Goal: Navigation & Orientation: Understand site structure

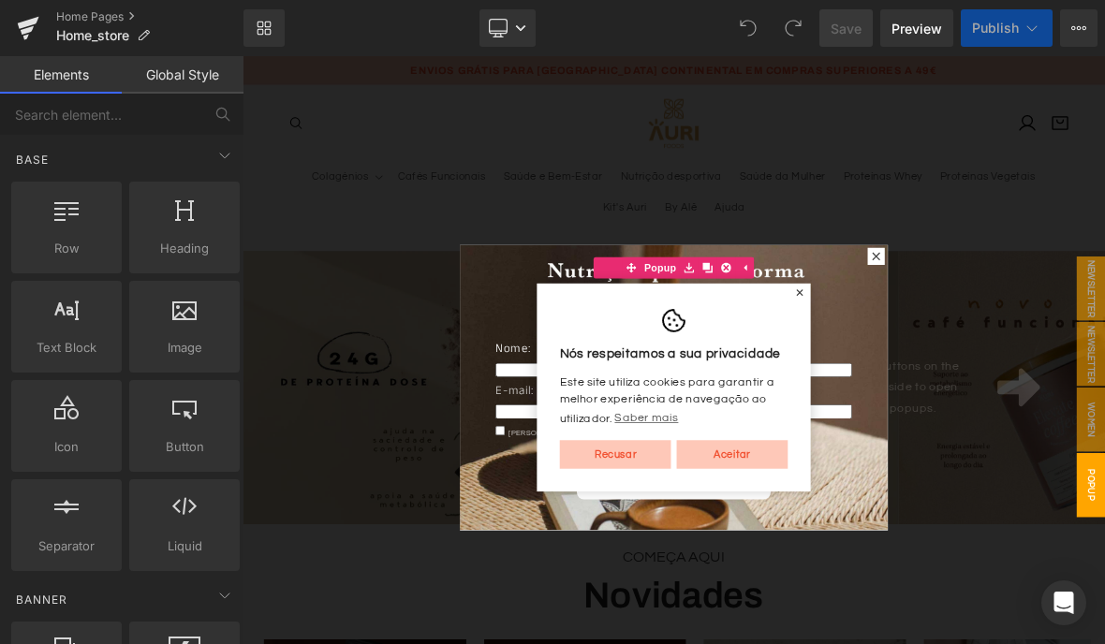
click at [965, 355] on div "Nós respeitamos a sua privacidade Este site utiliza cookies para garantir a mel…" at bounding box center [809, 491] width 360 height 273
click at [967, 355] on div "Nós respeitamos a sua privacidade Este site utiliza cookies para garantir a mel…" at bounding box center [809, 491] width 360 height 273
click at [975, 362] on span "✕" at bounding box center [974, 367] width 13 height 11
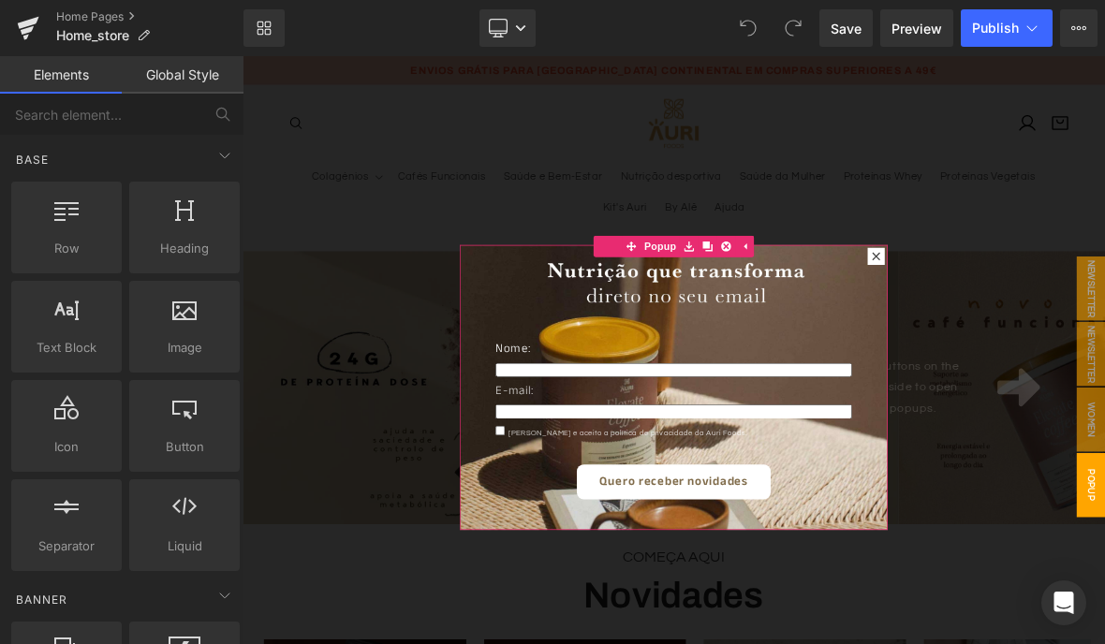
click at [1073, 316] on icon at bounding box center [1074, 319] width 11 height 11
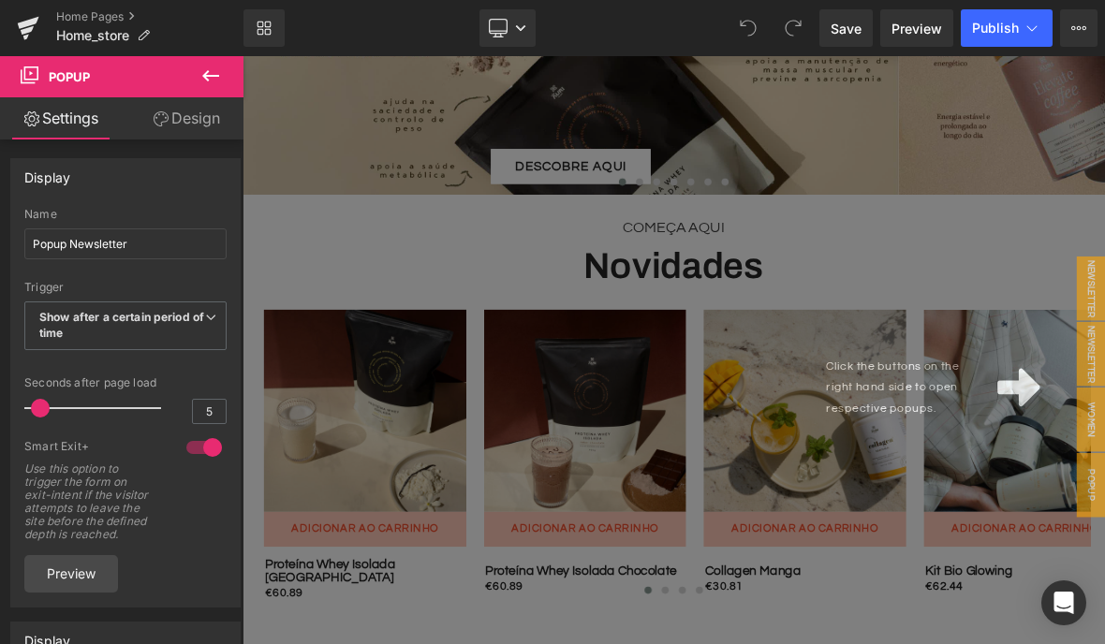
scroll to position [419, 0]
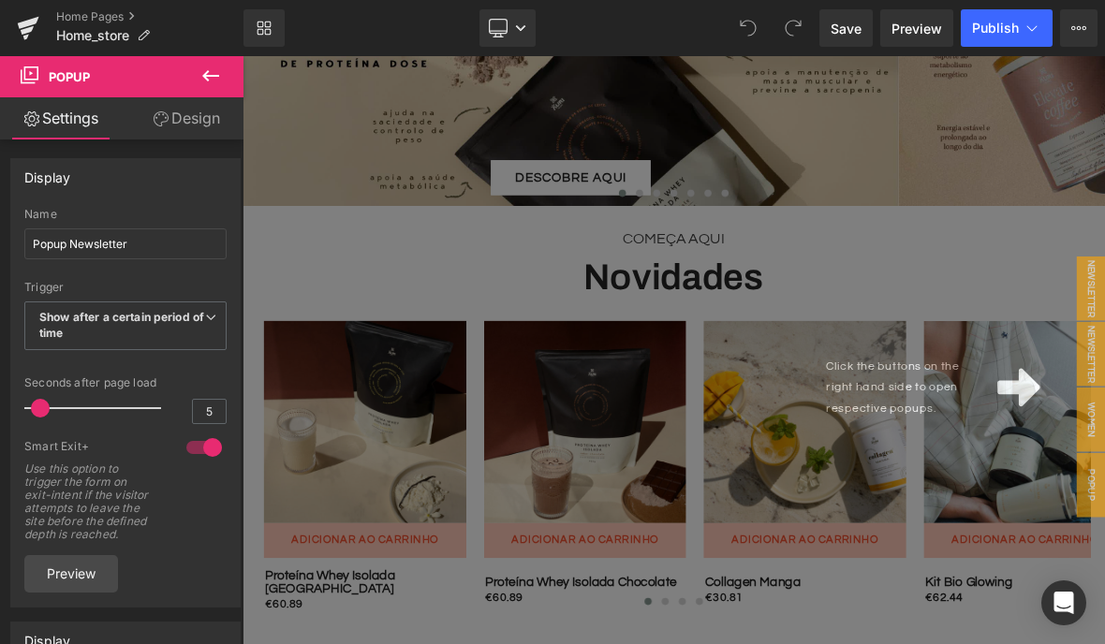
click at [1104, 299] on div "Click the buttons on the right hand side to open respective popups." at bounding box center [809, 491] width 1133 height 871
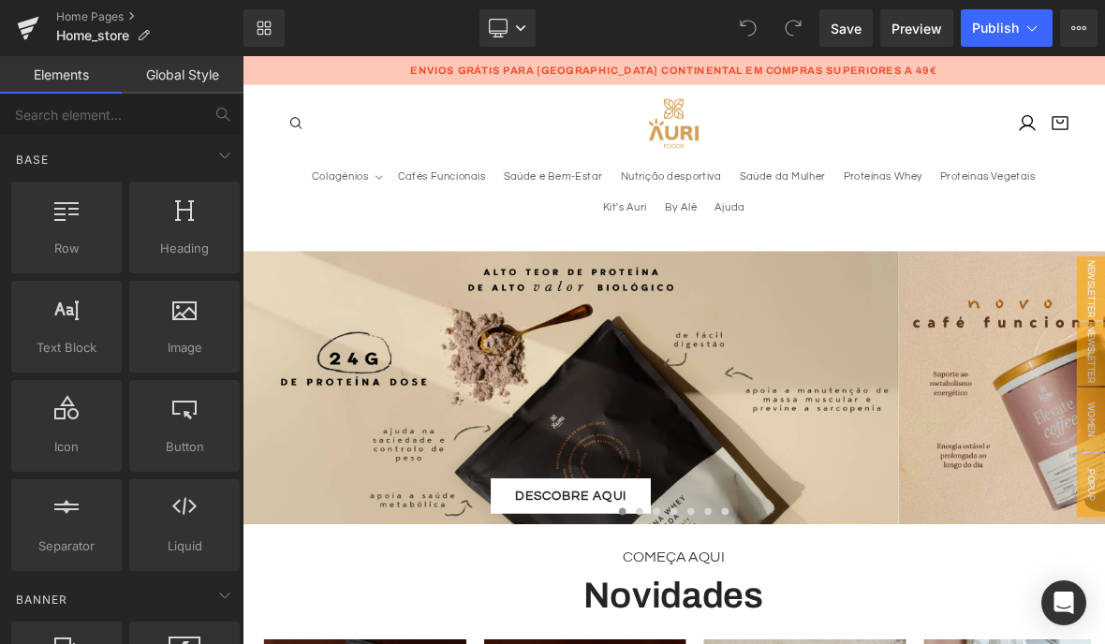
scroll to position [0, 0]
click at [509, 20] on link "Desktop" at bounding box center [507, 27] width 56 height 37
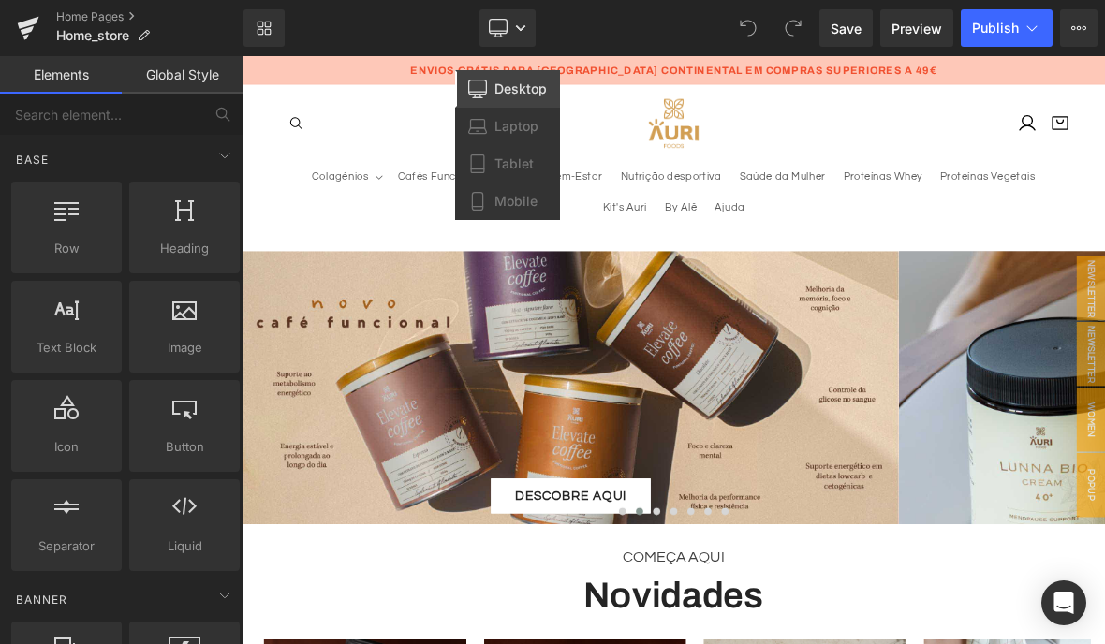
click at [503, 128] on span "Laptop" at bounding box center [516, 126] width 44 height 17
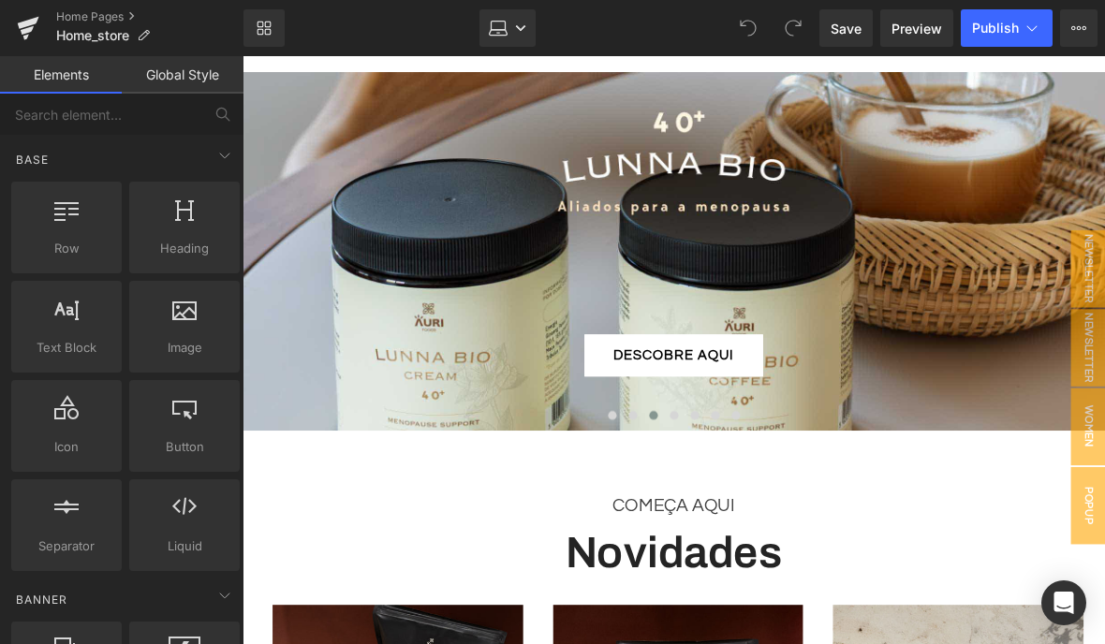
scroll to position [169, 0]
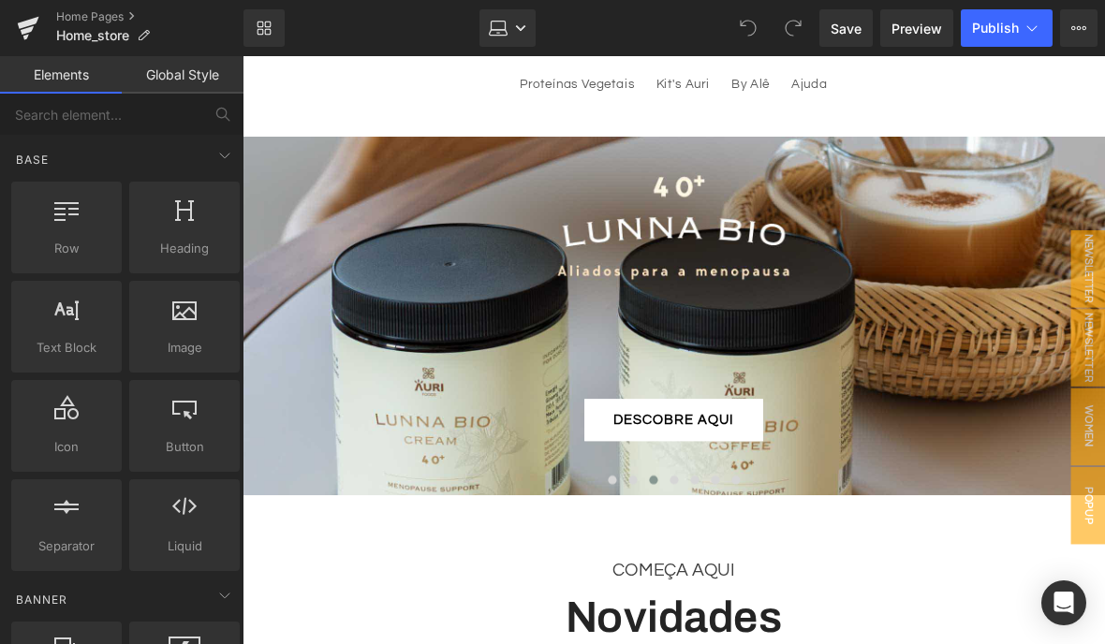
click at [521, 31] on icon at bounding box center [520, 28] width 9 height 6
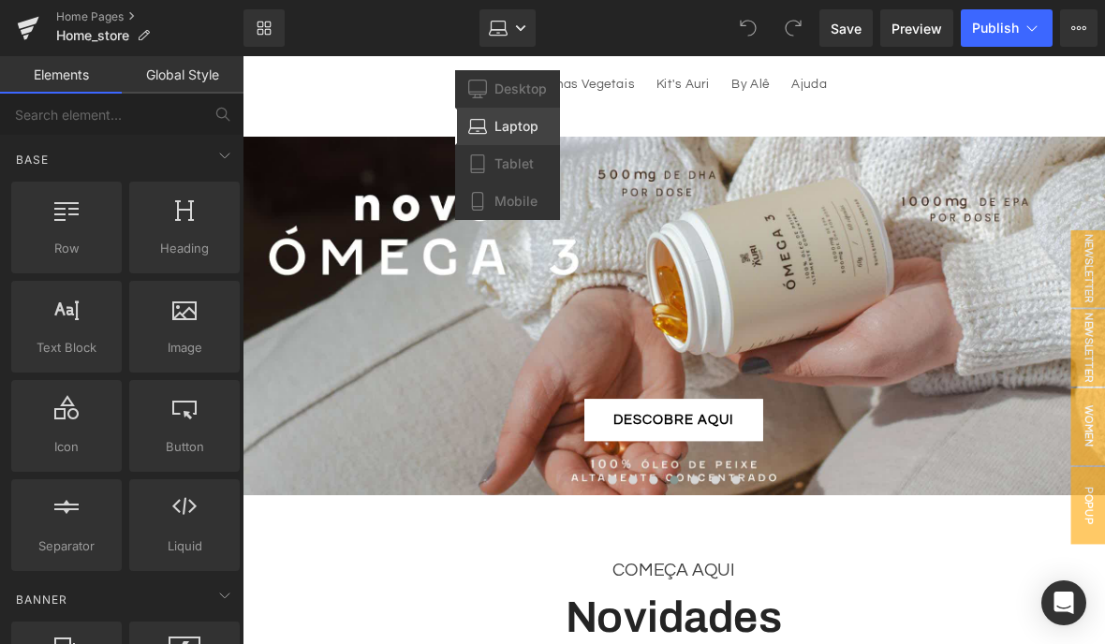
click at [504, 72] on link "Desktop" at bounding box center [507, 88] width 105 height 37
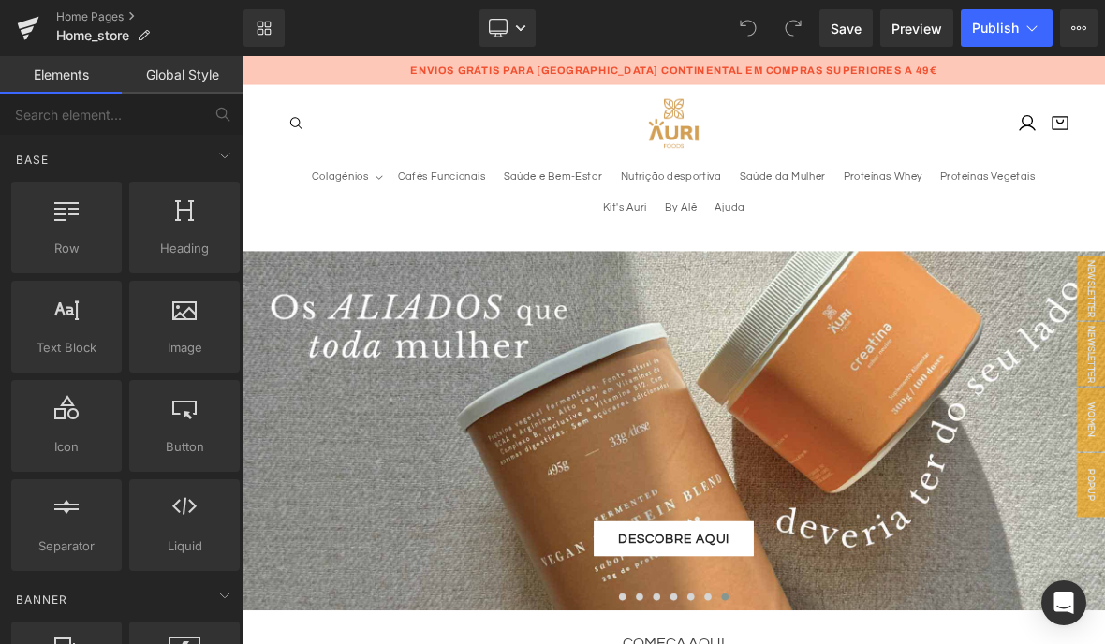
scroll to position [0, 0]
click at [83, 5] on div "Home Pages Home_store" at bounding box center [121, 28] width 243 height 56
click at [84, 1] on div "Home Pages Home_store" at bounding box center [121, 28] width 243 height 56
click at [102, 9] on link "Home Pages" at bounding box center [149, 16] width 187 height 15
